Goal: Task Accomplishment & Management: Manage account settings

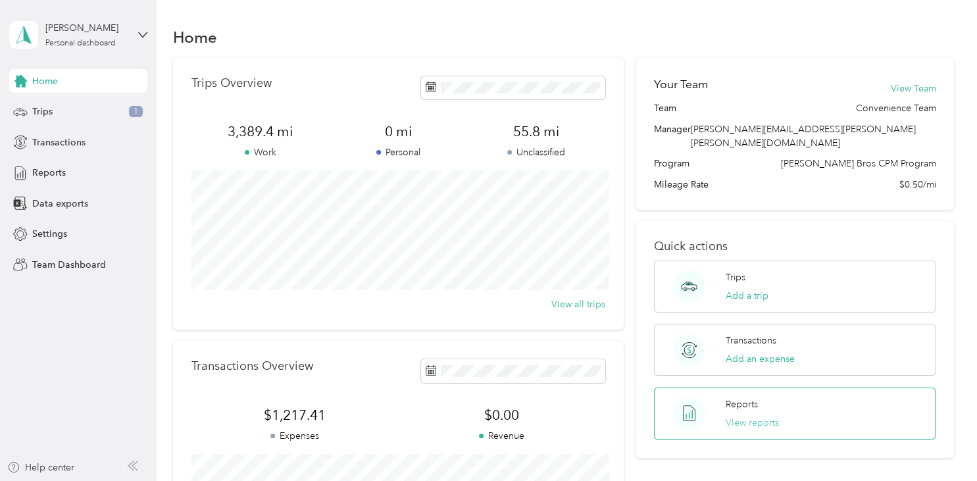
click at [738, 416] on button "View reports" at bounding box center [752, 423] width 53 height 14
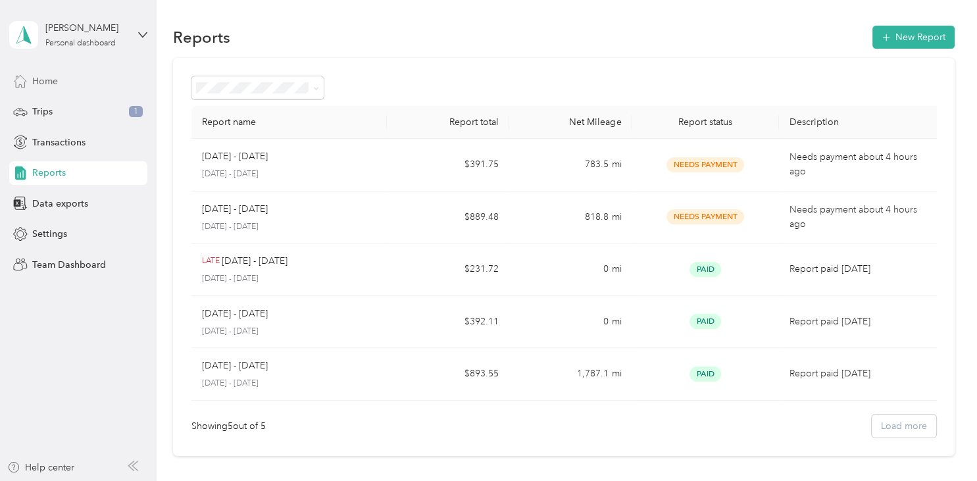
click at [44, 82] on span "Home" at bounding box center [45, 81] width 26 height 14
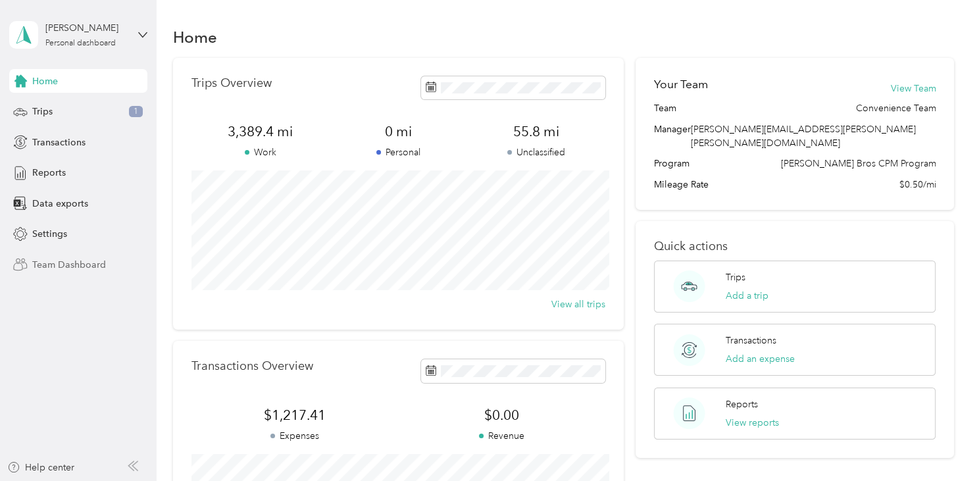
click at [59, 267] on span "Team Dashboard" at bounding box center [69, 265] width 74 height 14
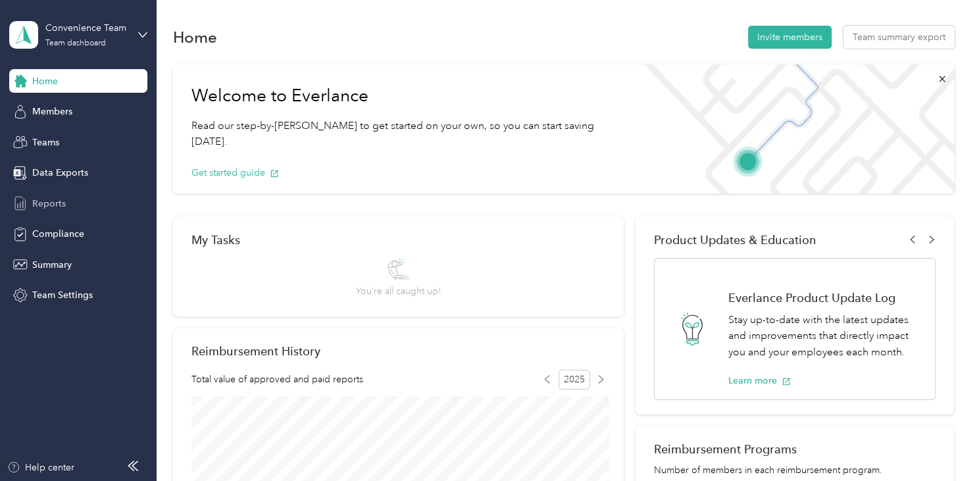
click at [51, 212] on div "Reports" at bounding box center [78, 203] width 138 height 24
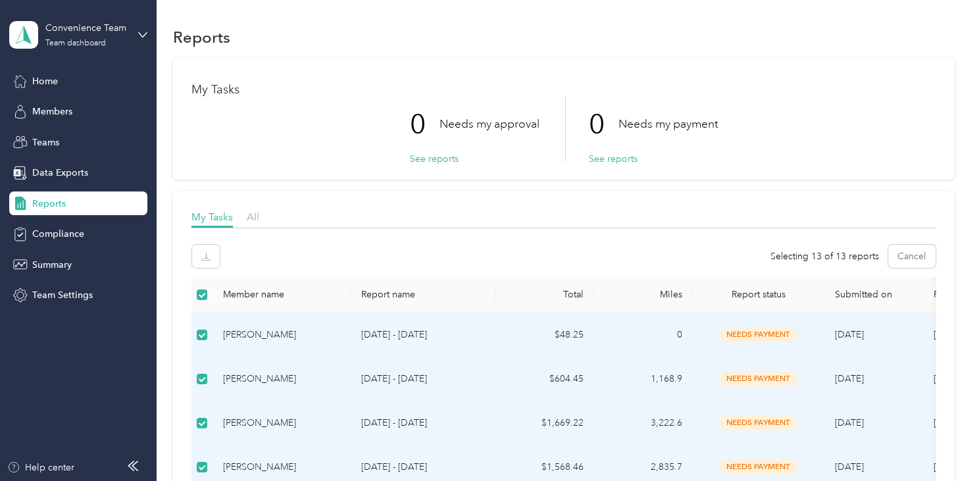
click at [61, 207] on span "Reports" at bounding box center [49, 204] width 34 height 14
click at [43, 79] on span "Home" at bounding box center [45, 81] width 26 height 14
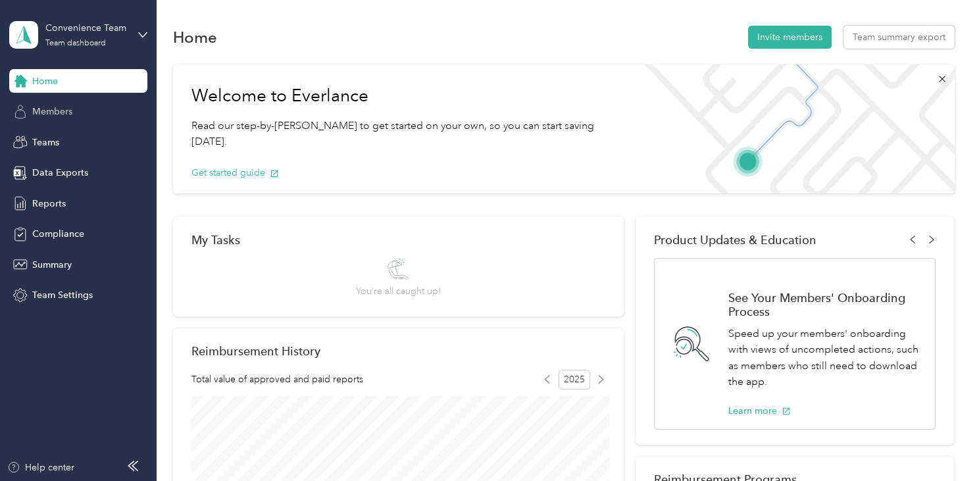
click at [76, 109] on div "Members" at bounding box center [78, 112] width 138 height 24
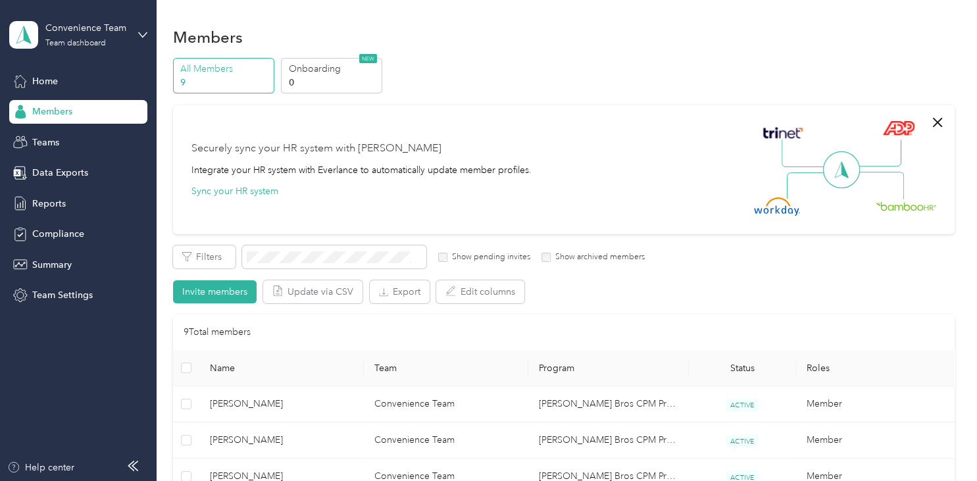
scroll to position [419, 0]
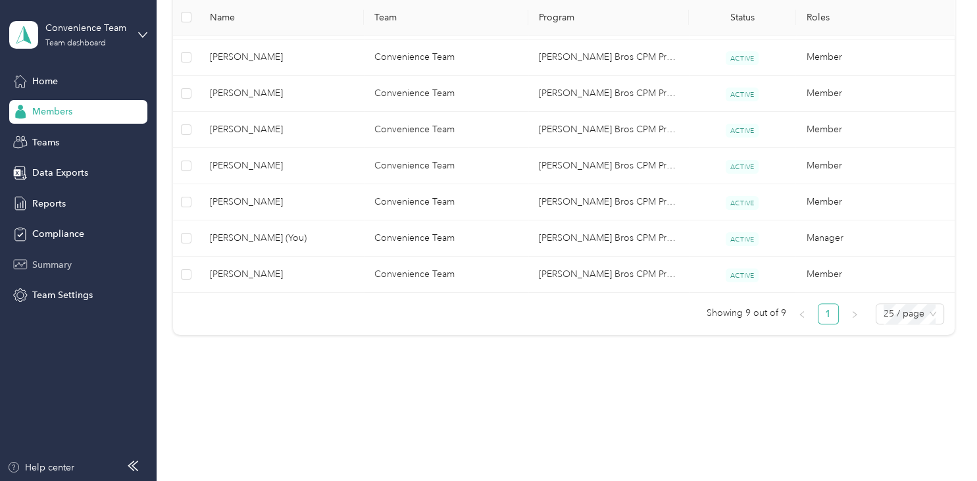
click at [56, 270] on span "Summary" at bounding box center [51, 265] width 39 height 14
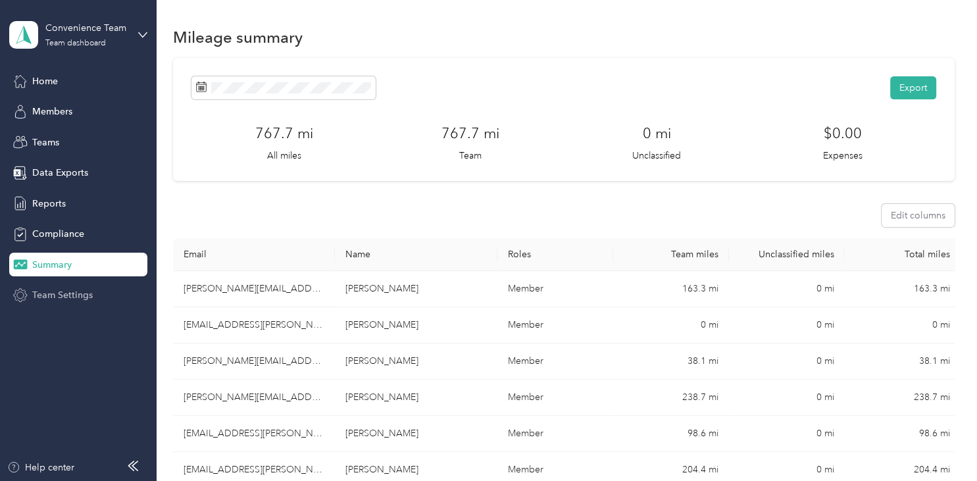
click at [45, 292] on span "Team Settings" at bounding box center [62, 295] width 61 height 14
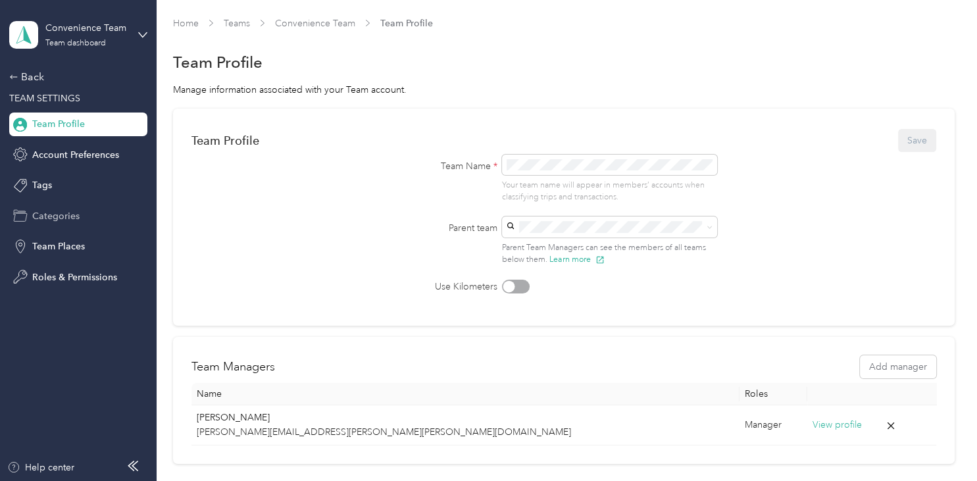
click at [57, 219] on span "Categories" at bounding box center [55, 216] width 47 height 14
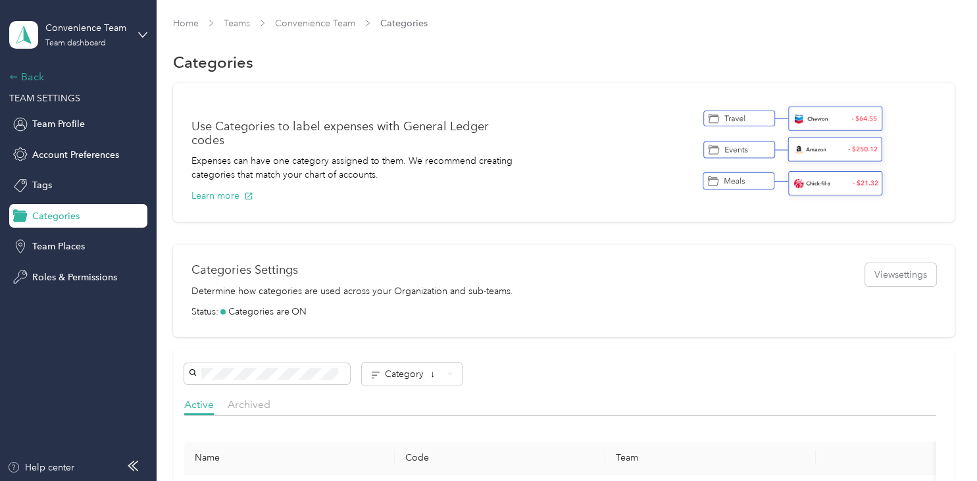
click at [32, 78] on div "Back" at bounding box center [75, 77] width 132 height 16
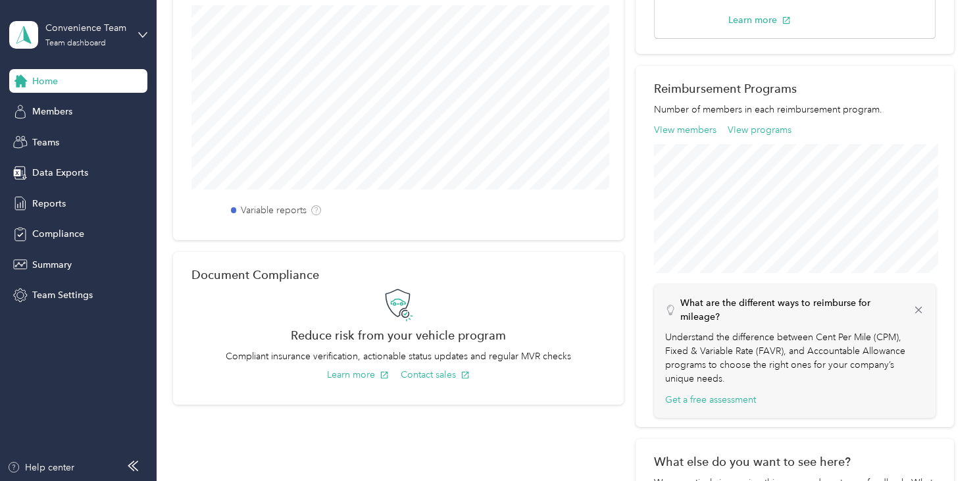
scroll to position [458, 0]
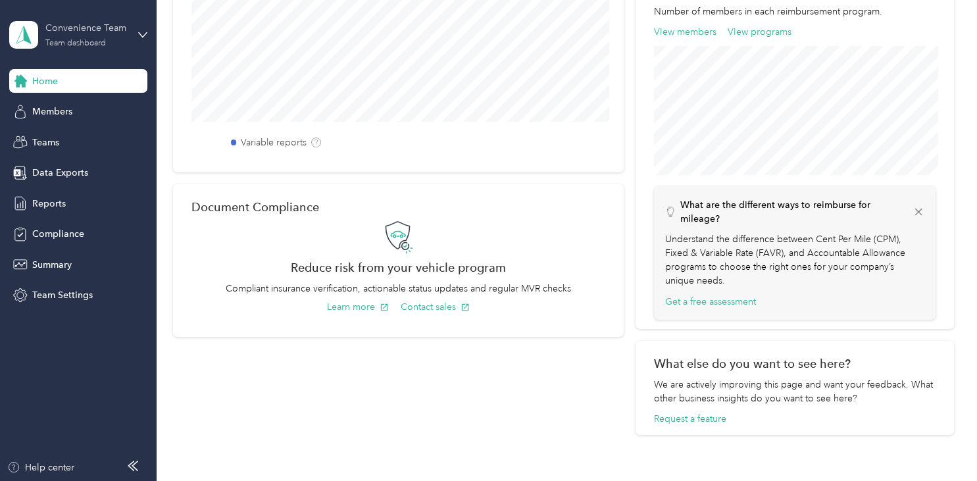
click at [73, 41] on div "Team dashboard" at bounding box center [75, 43] width 61 height 8
click at [63, 108] on div "Team dashboard" at bounding box center [259, 104] width 482 height 23
click at [43, 147] on span "Teams" at bounding box center [45, 143] width 27 height 14
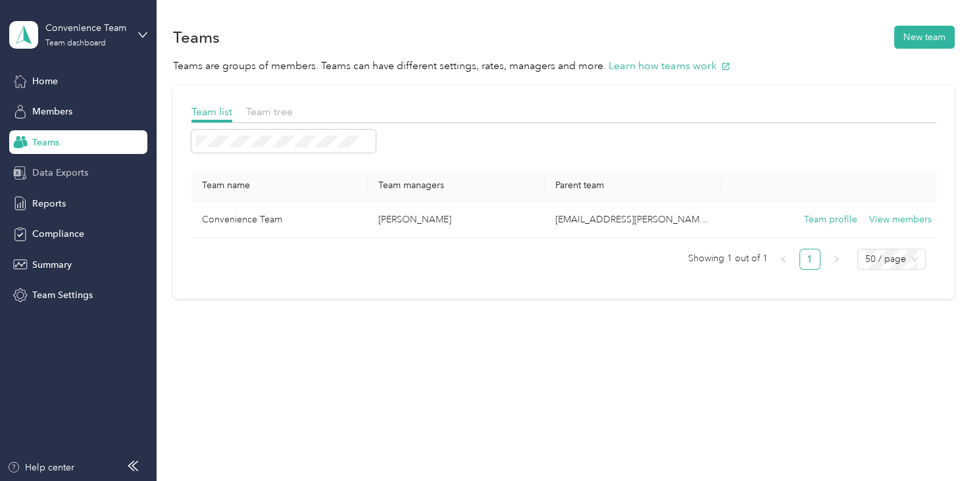
click at [42, 170] on span "Data Exports" at bounding box center [60, 173] width 56 height 14
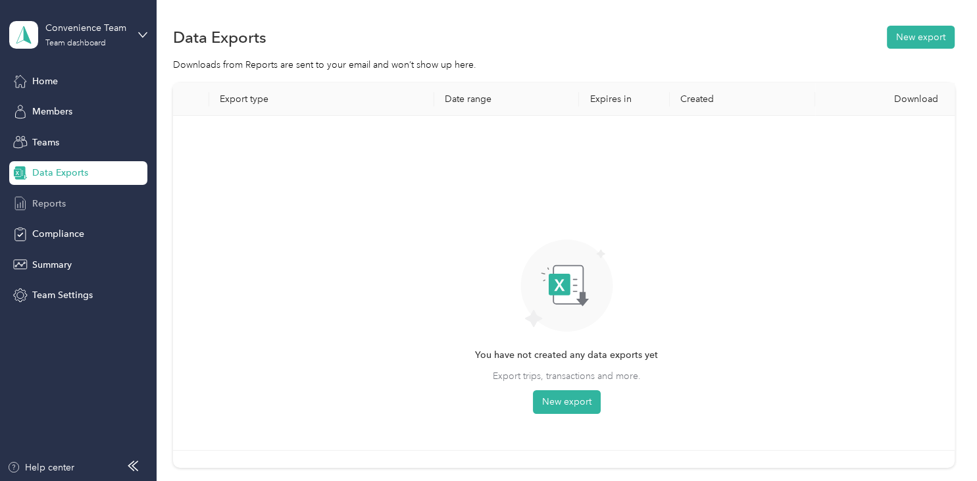
click at [43, 203] on span "Reports" at bounding box center [49, 204] width 34 height 14
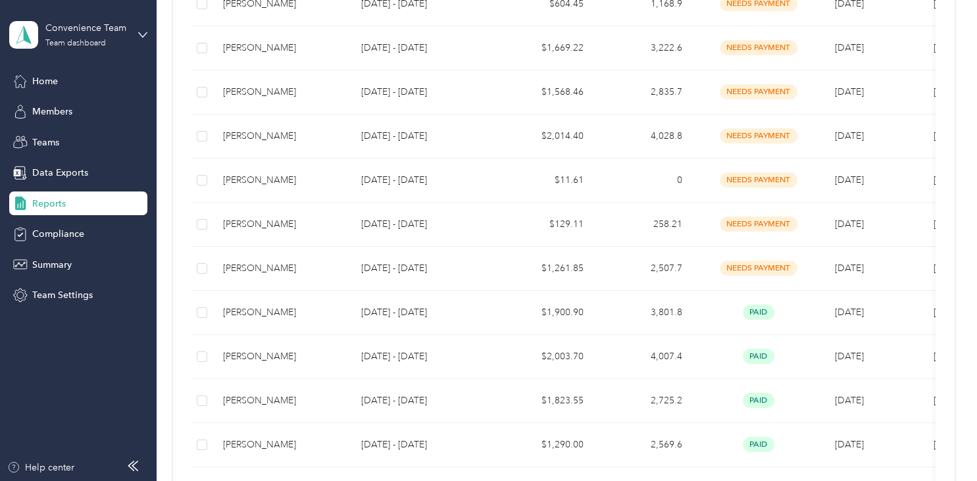
scroll to position [458, 0]
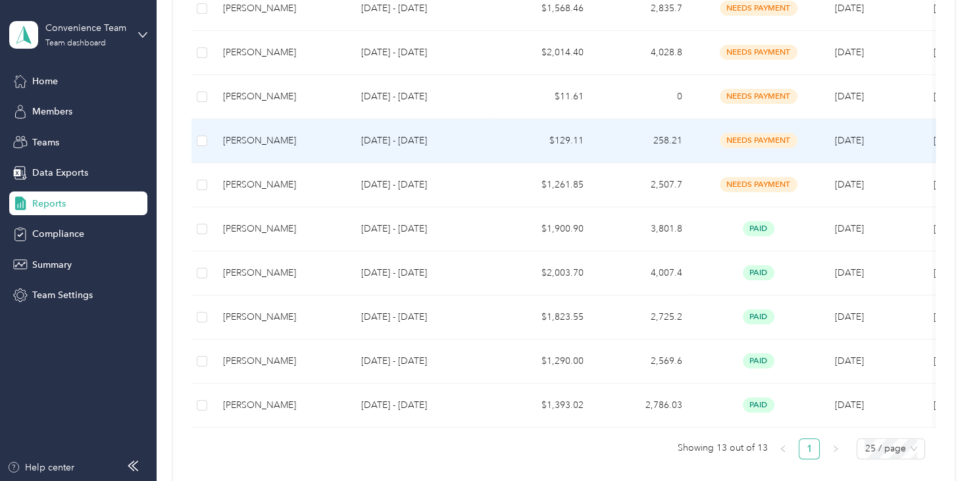
click at [748, 136] on span "needs payment" at bounding box center [759, 140] width 78 height 15
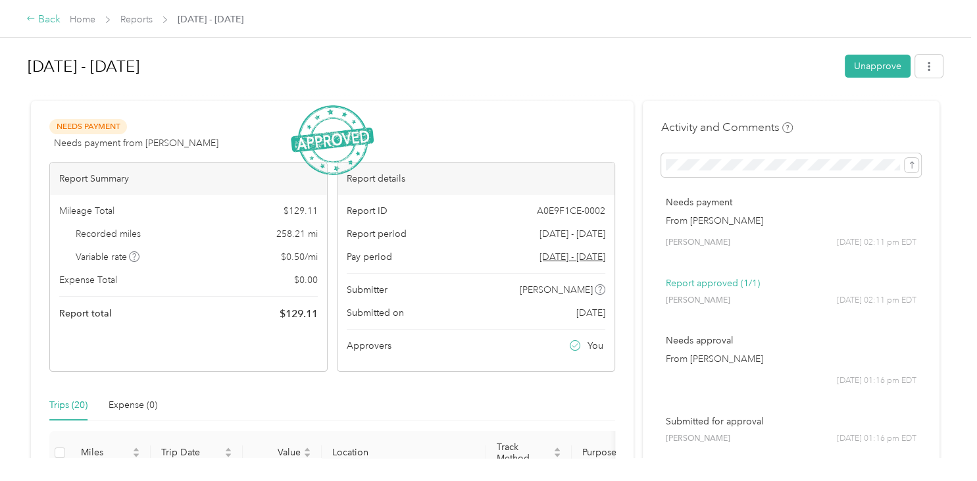
click at [45, 23] on div "Back" at bounding box center [43, 20] width 34 height 16
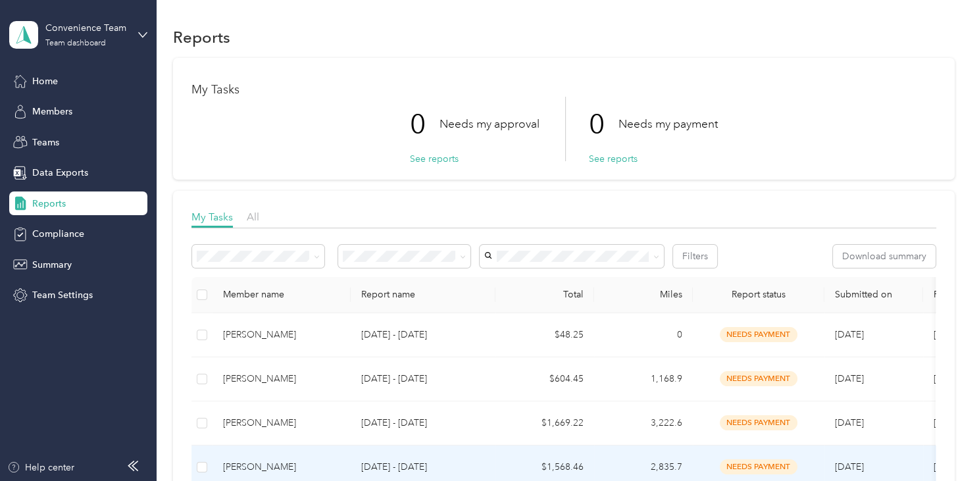
click at [746, 462] on span "needs payment" at bounding box center [759, 466] width 78 height 15
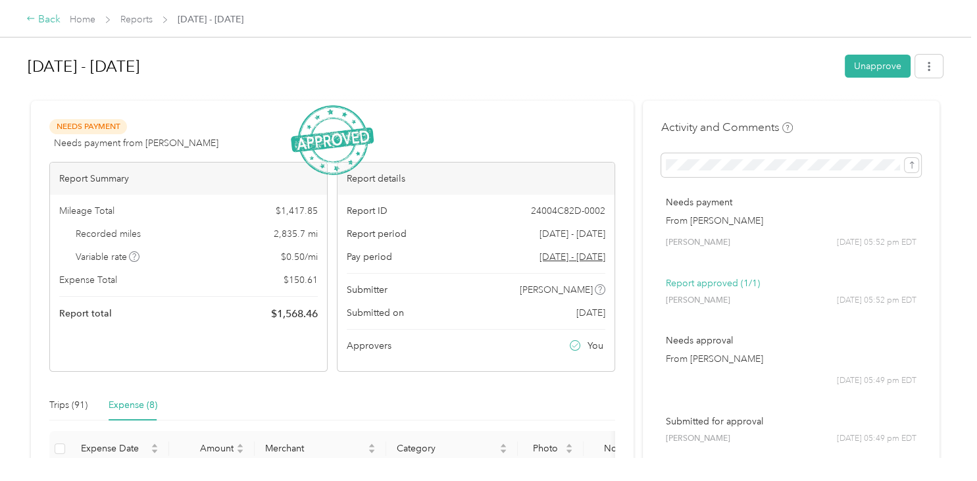
click at [30, 20] on icon at bounding box center [30, 18] width 9 height 9
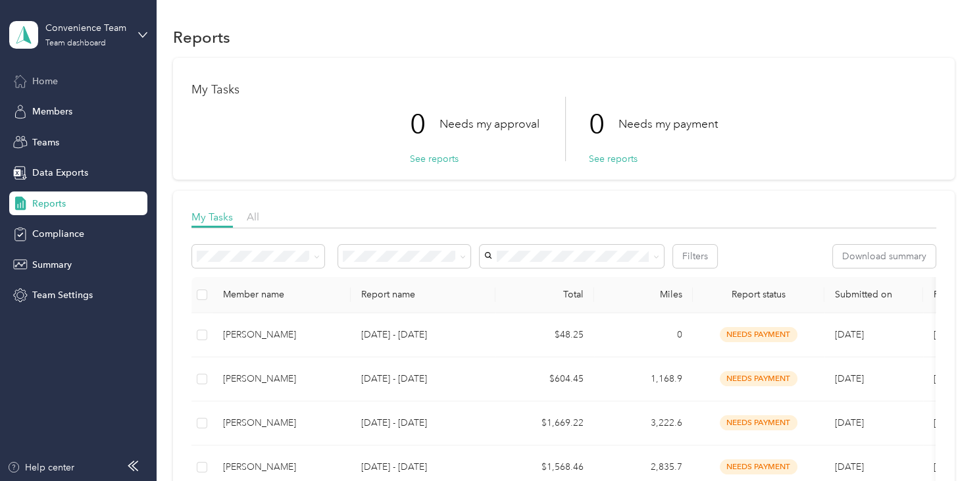
click at [45, 80] on span "Home" at bounding box center [45, 81] width 26 height 14
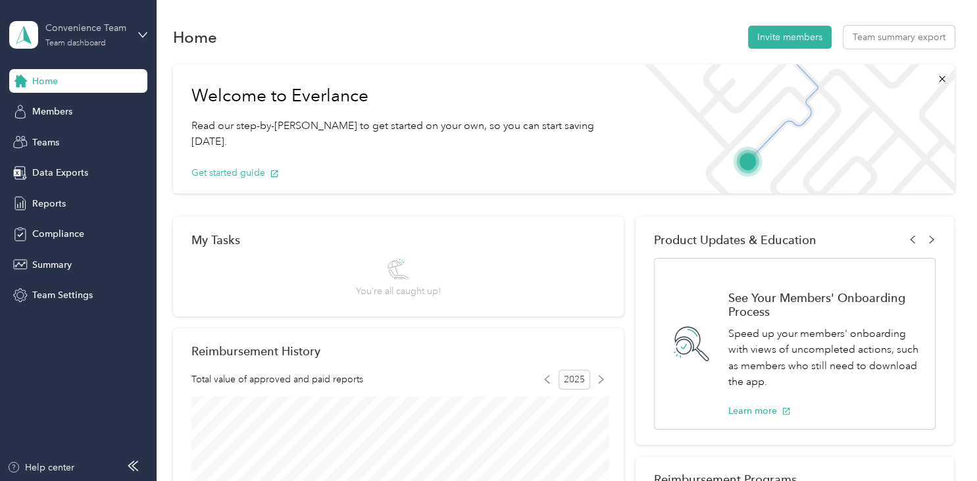
click at [62, 32] on div "Convenience Team" at bounding box center [86, 28] width 82 height 14
click at [55, 177] on div "You’re signed in as [PERSON_NAME][EMAIL_ADDRESS][PERSON_NAME][PERSON_NAME][DOMA…" at bounding box center [259, 114] width 500 height 134
